Goal: Task Accomplishment & Management: Use online tool/utility

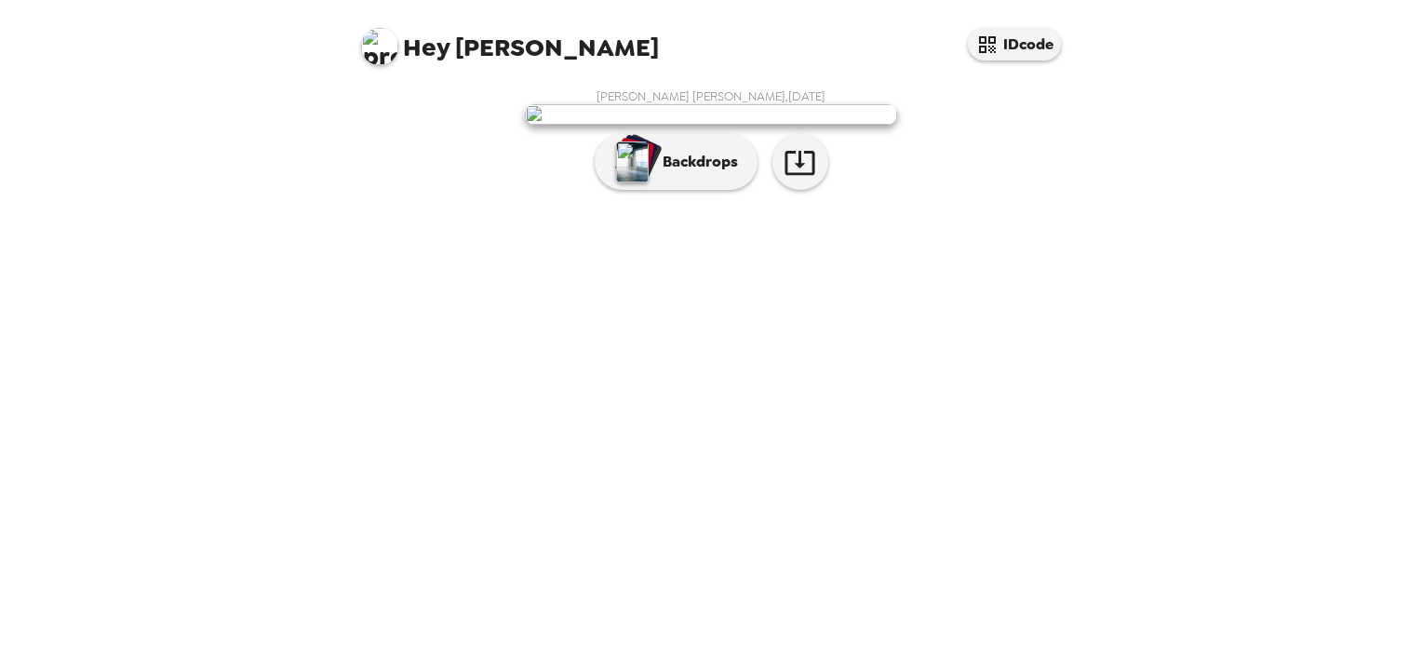
scroll to position [14, 0]
click at [701, 173] on p "Backdrops" at bounding box center [695, 162] width 85 height 22
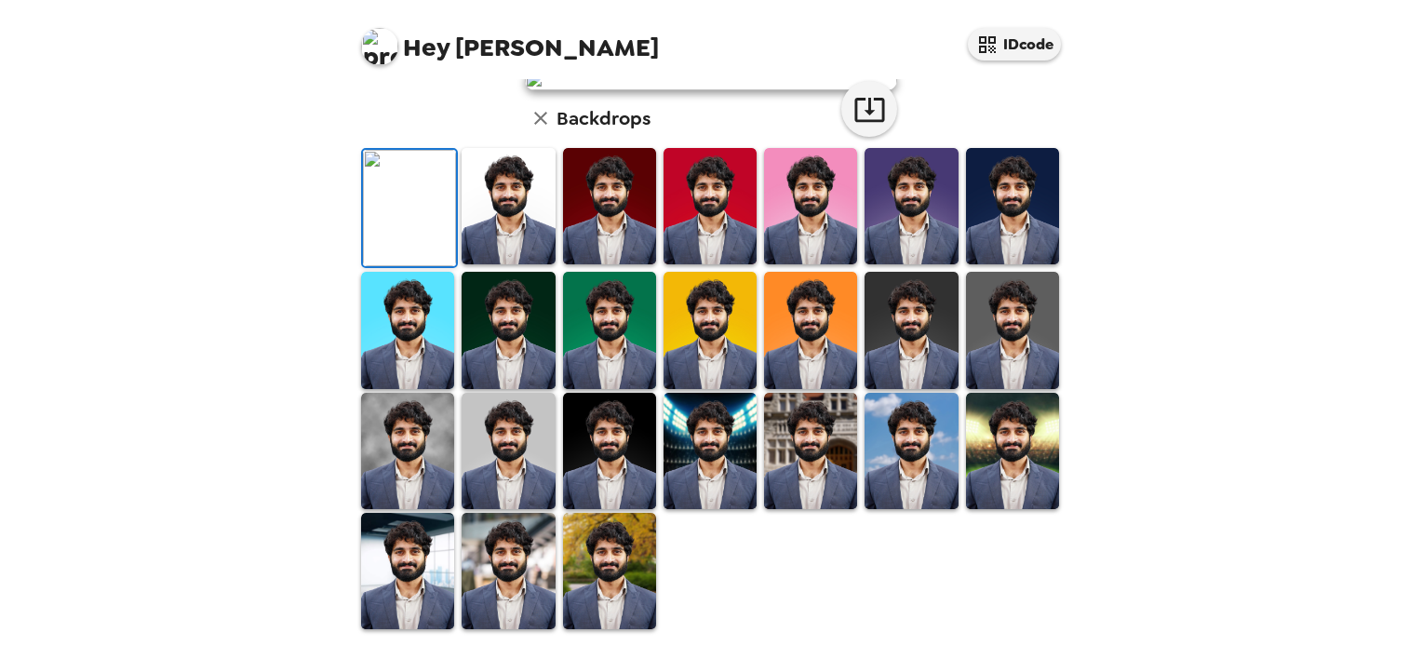
scroll to position [386, 0]
click at [524, 548] on img at bounding box center [508, 571] width 93 height 116
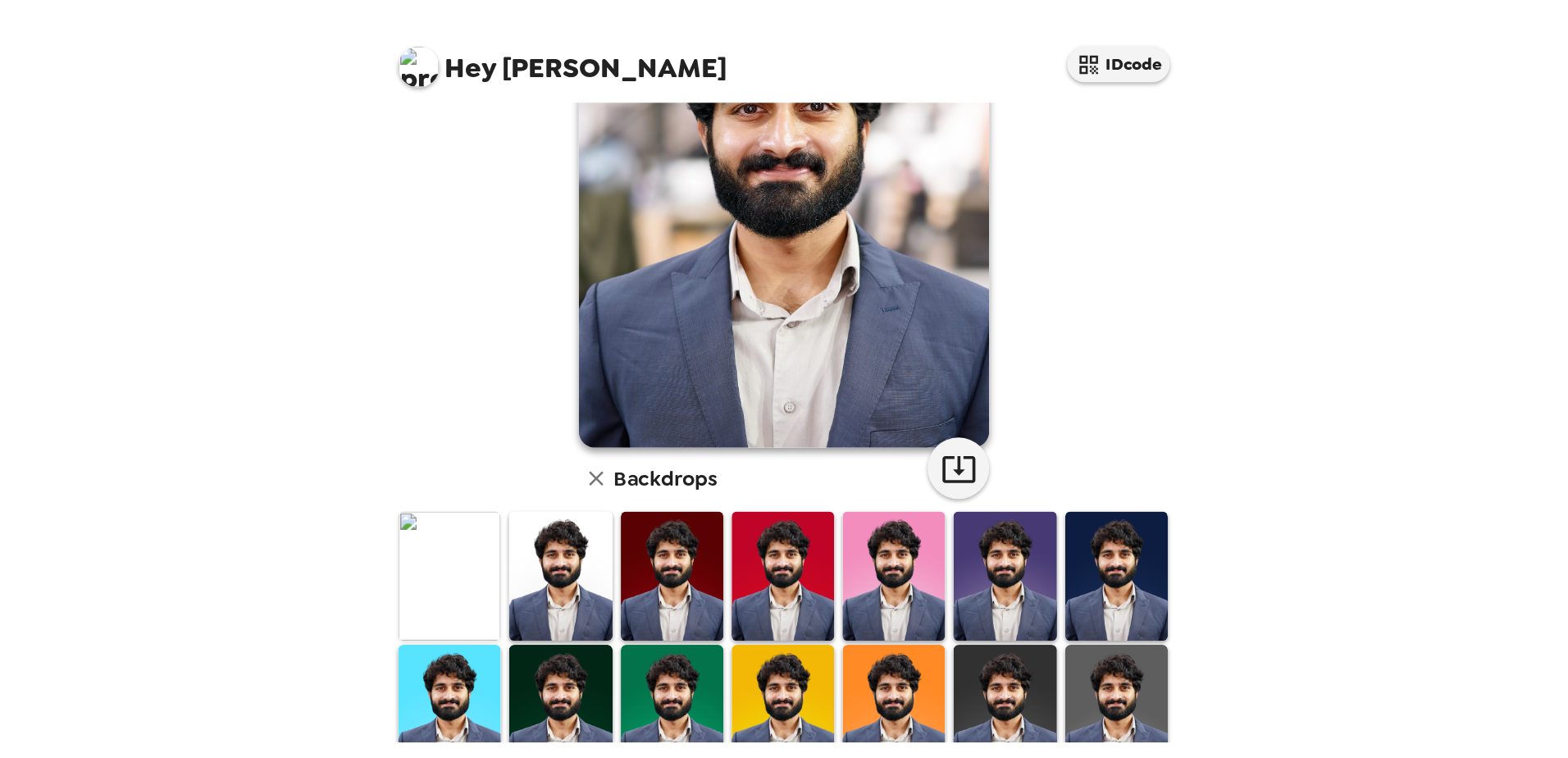
scroll to position [164, 0]
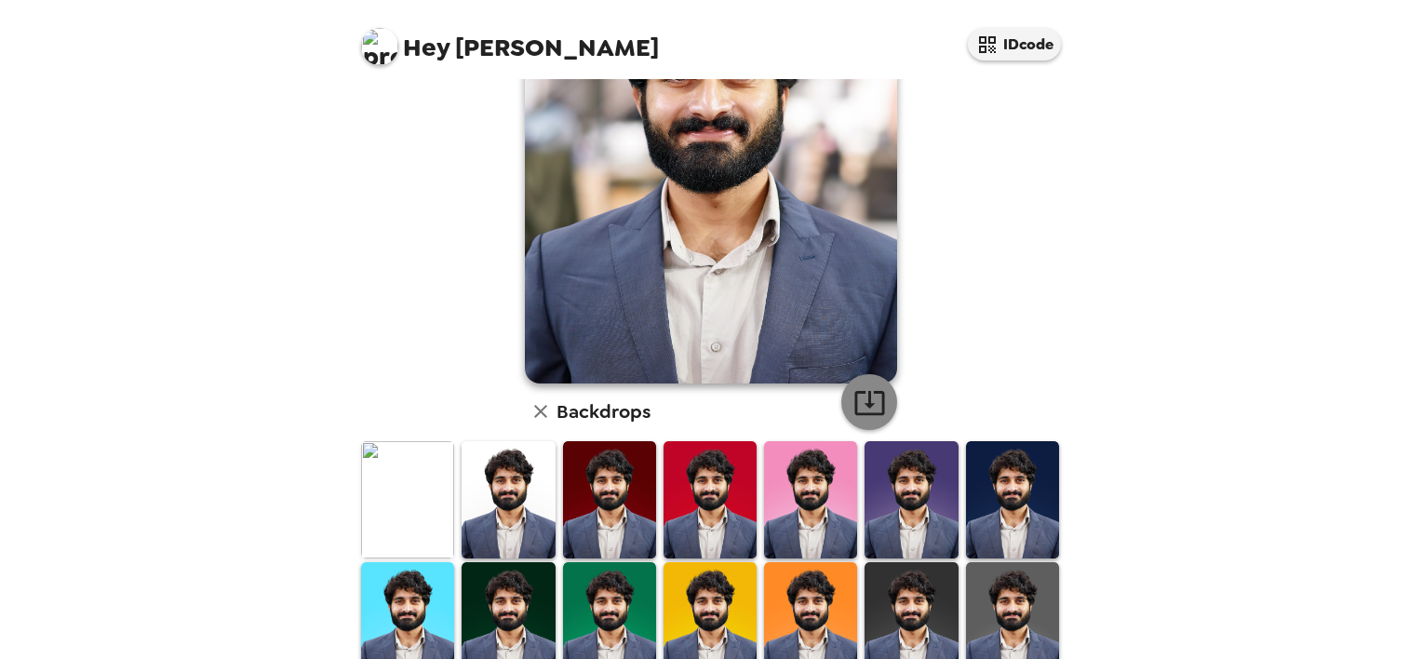
click at [867, 398] on icon "button" at bounding box center [870, 402] width 33 height 33
